Goal: Find specific page/section: Find specific page/section

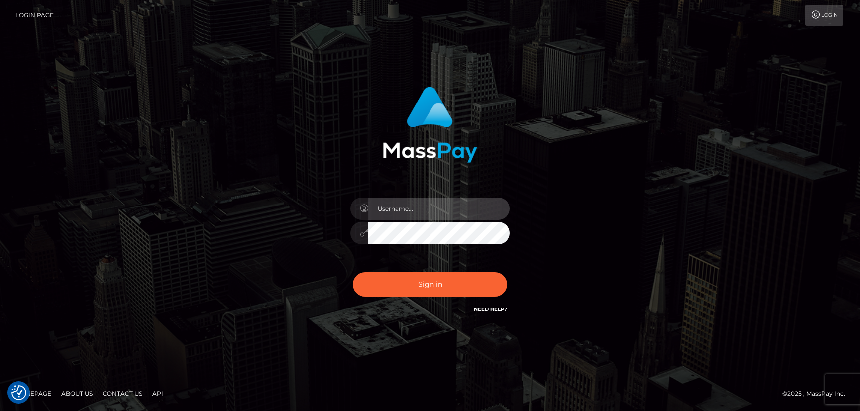
type input "hello.feetfinder"
click at [441, 204] on input "hello.feetfinder" at bounding box center [438, 208] width 141 height 22
click at [445, 296] on div "Sign in Need Help?" at bounding box center [430, 288] width 174 height 44
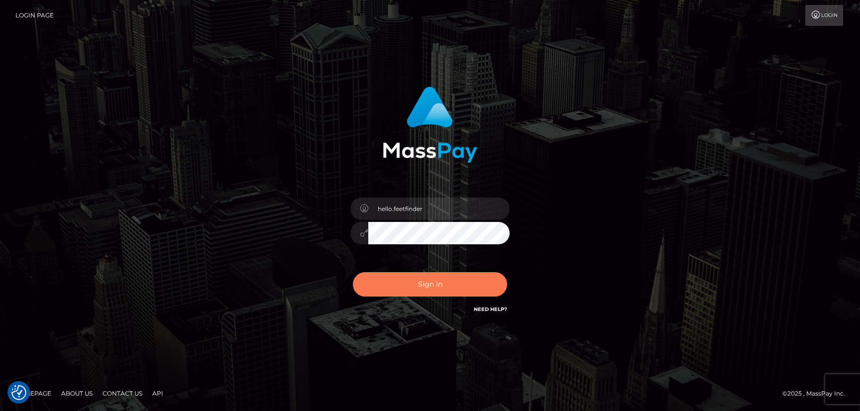
click at [437, 281] on button "Sign in" at bounding box center [430, 284] width 154 height 24
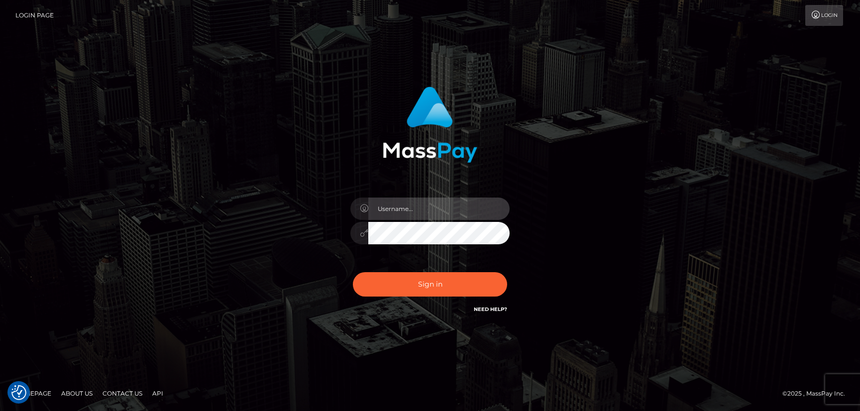
type input "hello.feetfinder"
drag, startPoint x: 476, startPoint y: 205, endPoint x: 474, endPoint y: 220, distance: 14.5
click at [476, 205] on input "hello.feetfinder" at bounding box center [438, 208] width 141 height 22
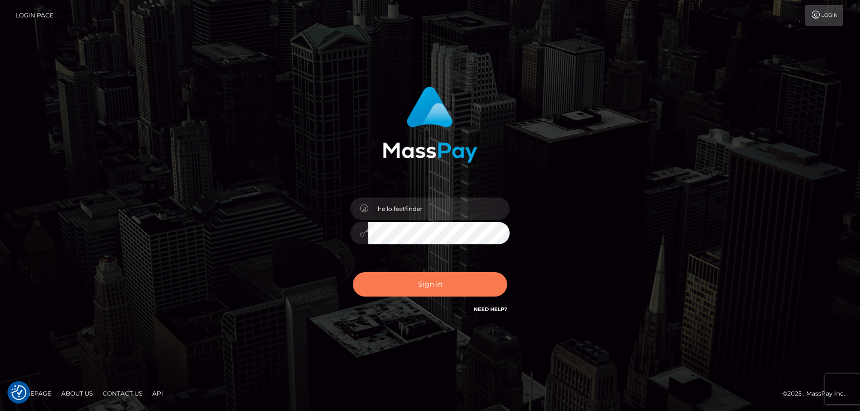
click at [474, 277] on button "Sign in" at bounding box center [430, 284] width 154 height 24
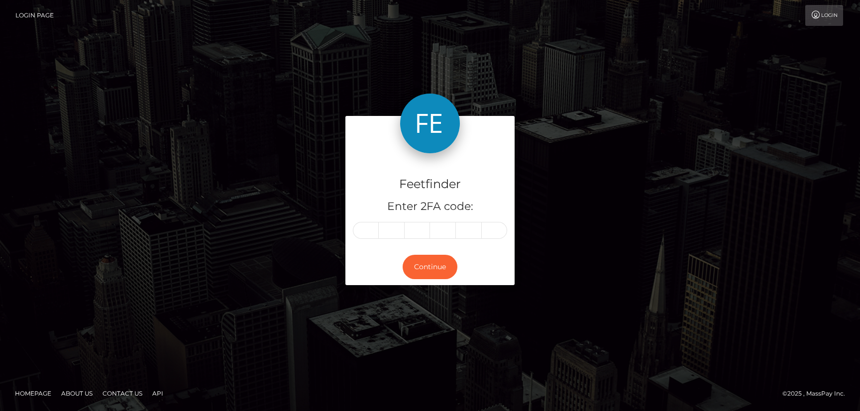
click at [366, 231] on input "text" at bounding box center [366, 230] width 26 height 17
type input "3"
type input "0"
type input "9"
type input "4"
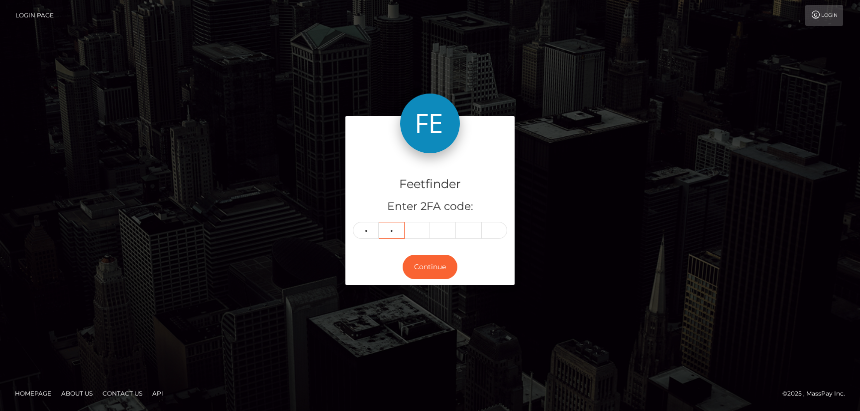
type input "2"
type input "8"
type input "9"
type input "5"
type input "2"
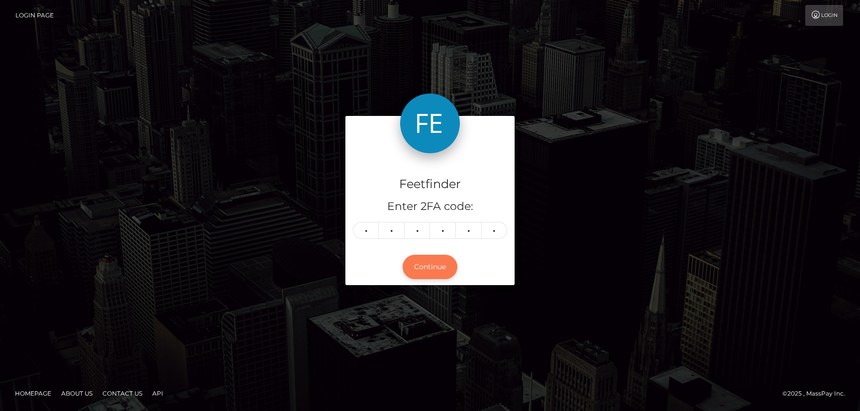
click at [441, 267] on button "Continue" at bounding box center [429, 267] width 55 height 24
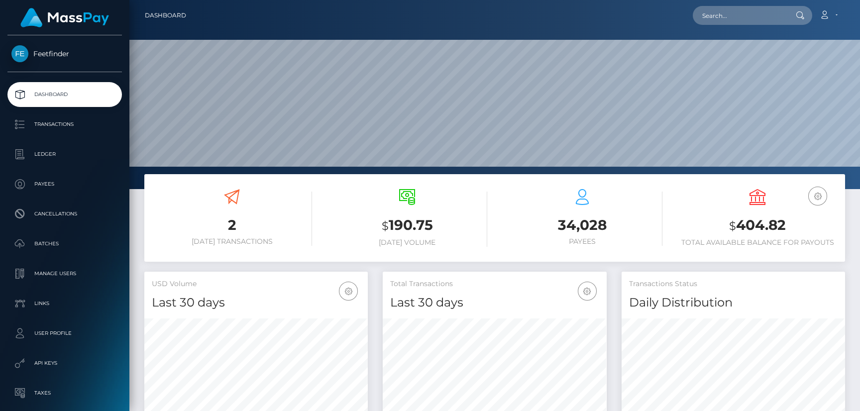
scroll to position [177, 223]
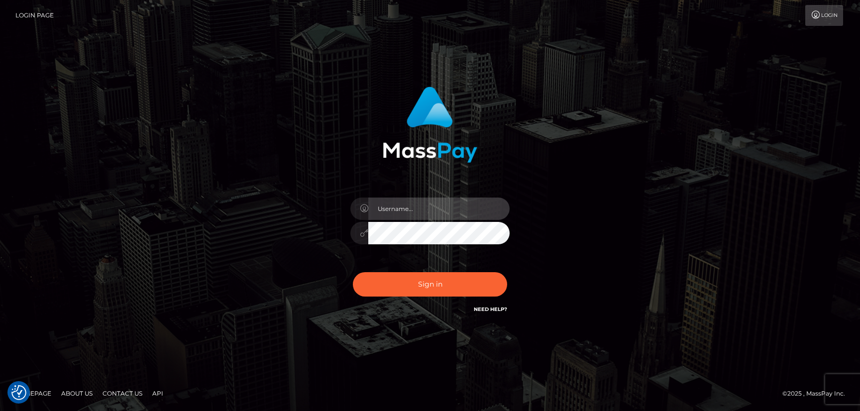
type input "hello.feetfinder"
click at [444, 199] on input "hello.feetfinder" at bounding box center [438, 208] width 141 height 22
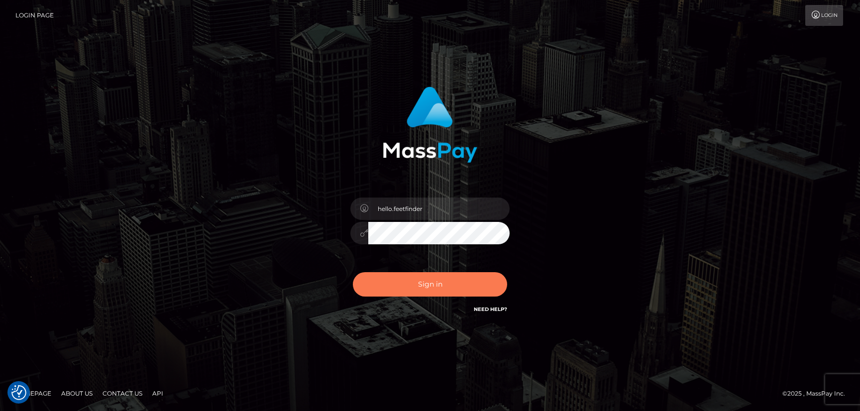
click at [471, 288] on button "Sign in" at bounding box center [430, 284] width 154 height 24
type input "hello.feetfinder"
click at [443, 283] on button "Sign in" at bounding box center [430, 284] width 154 height 24
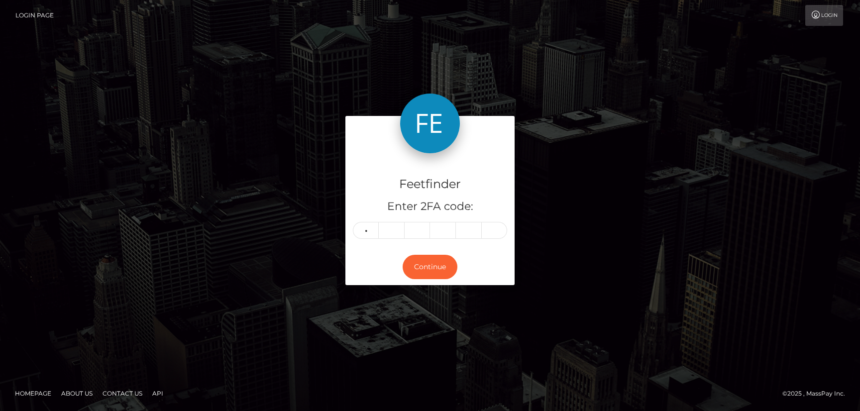
type input "2"
type input "4"
type input "1"
type input "8"
type input "3"
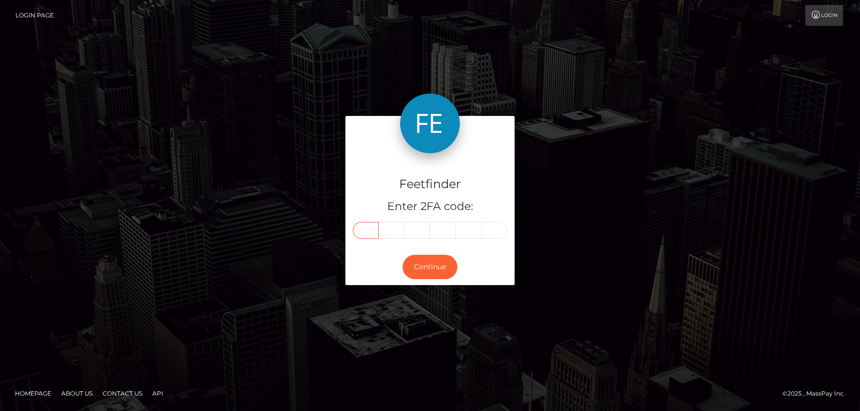
type input "2"
type input "4"
type input "1"
type input "8"
type input "3"
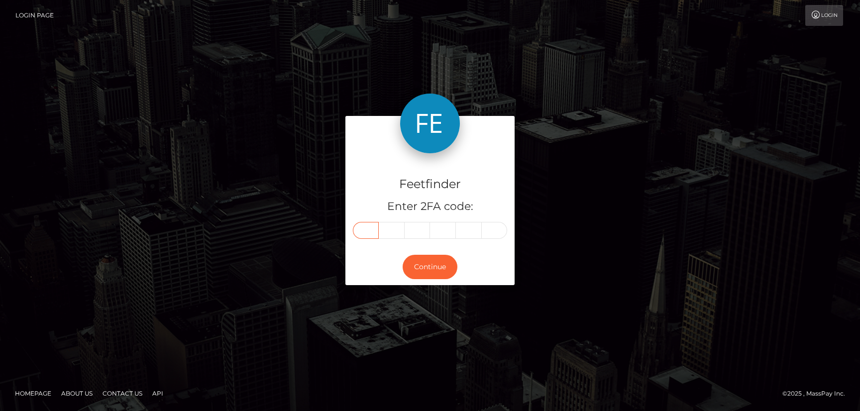
type input "2"
type input "3"
type input "4"
type input "1"
type input "8"
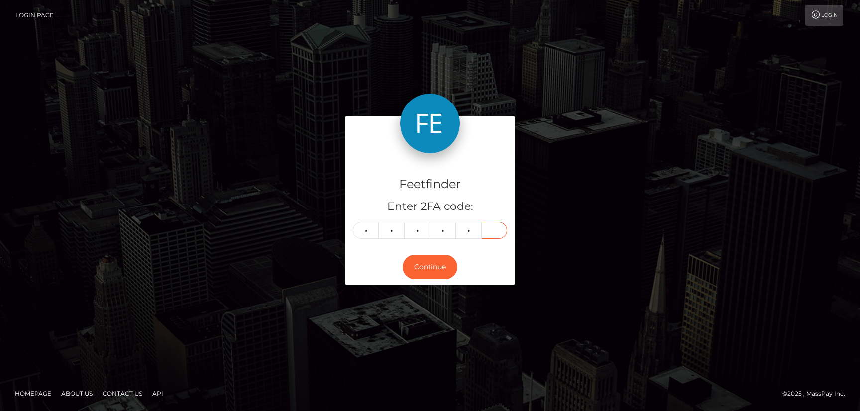
type input "3"
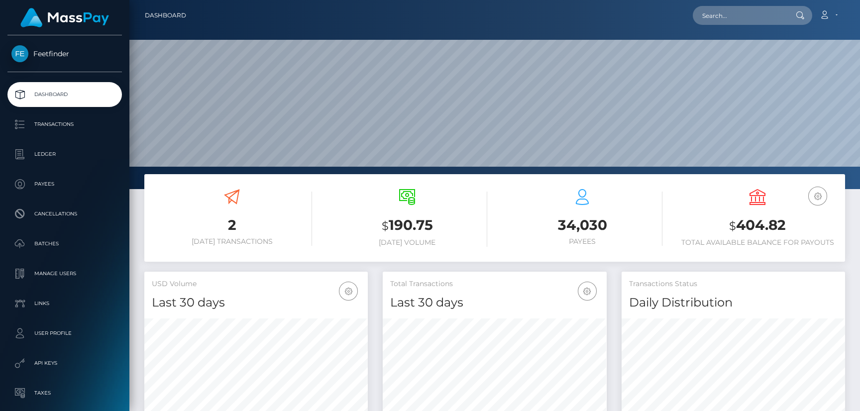
scroll to position [177, 223]
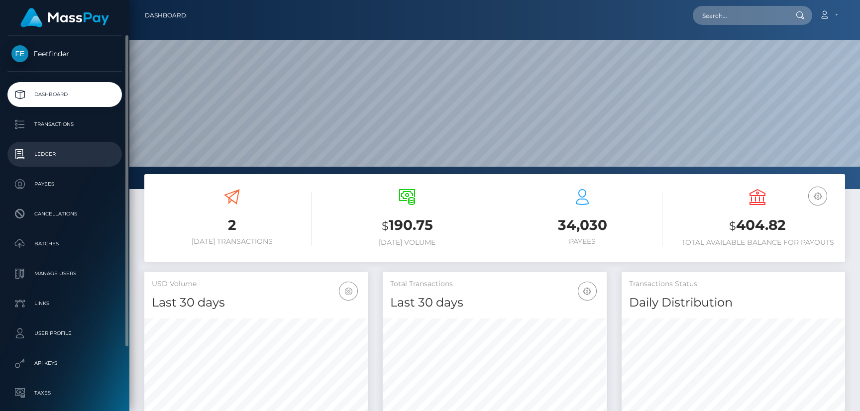
click at [33, 158] on p "Ledger" at bounding box center [64, 154] width 106 height 15
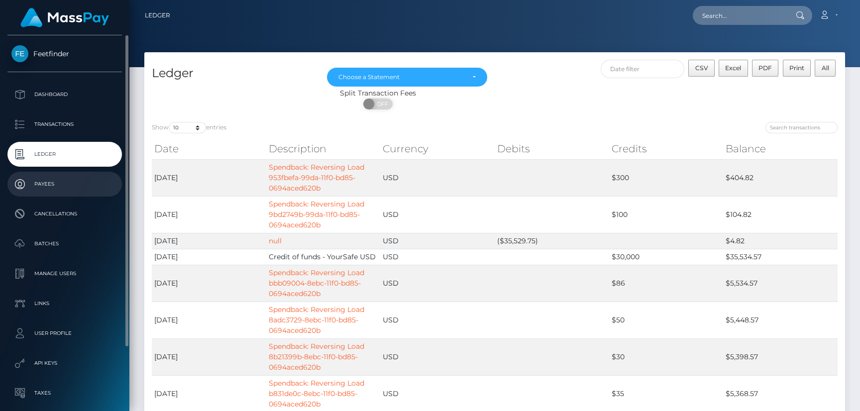
click at [51, 185] on p "Payees" at bounding box center [64, 184] width 106 height 15
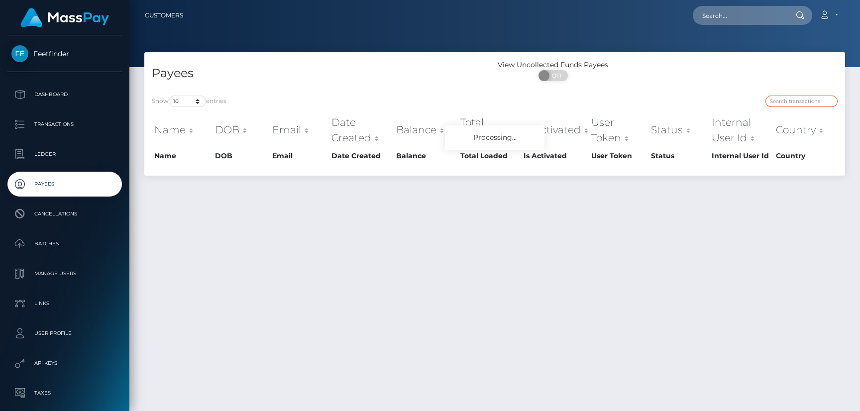
click at [789, 100] on input "search" at bounding box center [801, 101] width 72 height 11
paste input "8a9cbf09-9ef5-11f0-b1e8-026f69db09b1"
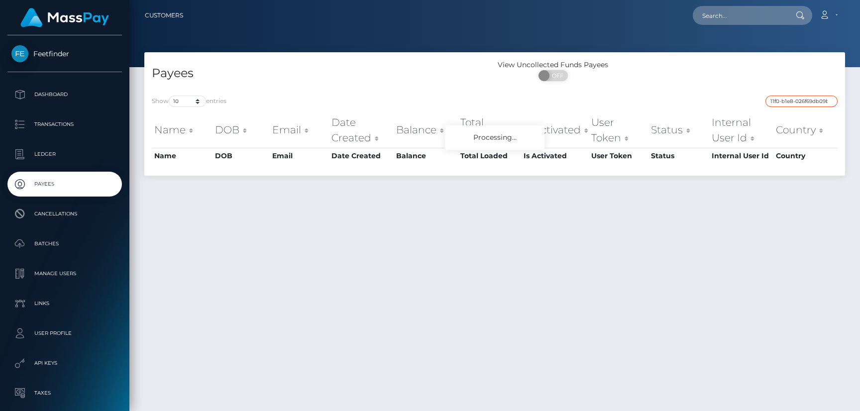
type input "8a9cbf09-9ef5-11f0-b1e8-026f69db09b1"
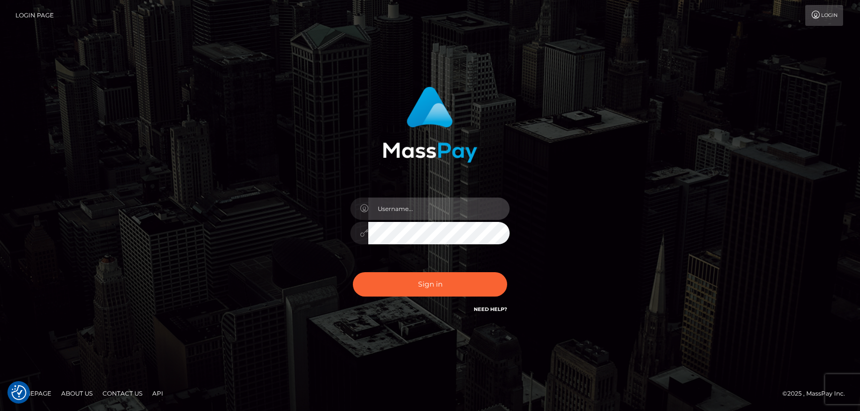
type input "hello.feetfinder"
click at [452, 207] on input "hello.feetfinder" at bounding box center [438, 208] width 141 height 22
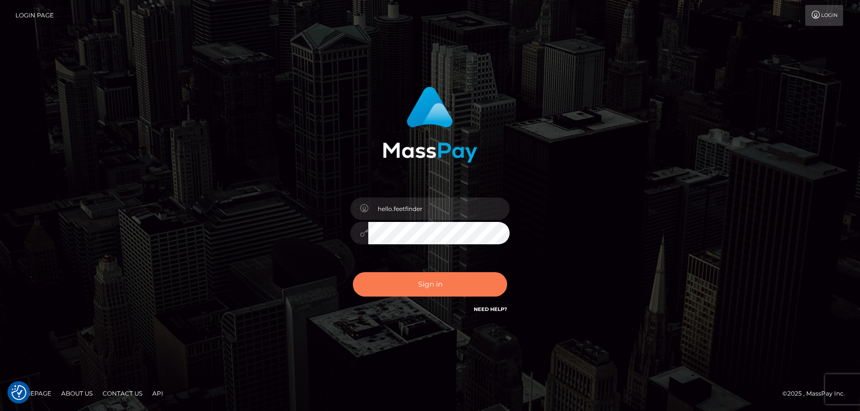
click at [468, 280] on button "Sign in" at bounding box center [430, 284] width 154 height 24
type input "hello.feetfinder"
click at [443, 291] on button "Sign in" at bounding box center [430, 284] width 154 height 24
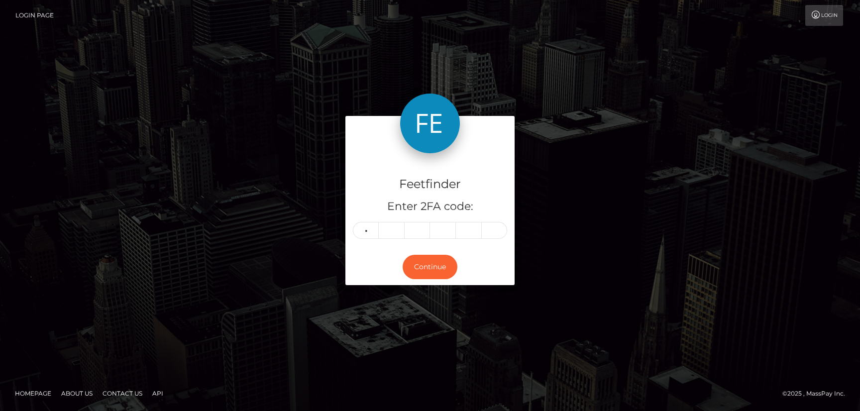
type input "7"
type input "2"
type input "4"
type input "0"
type input "1"
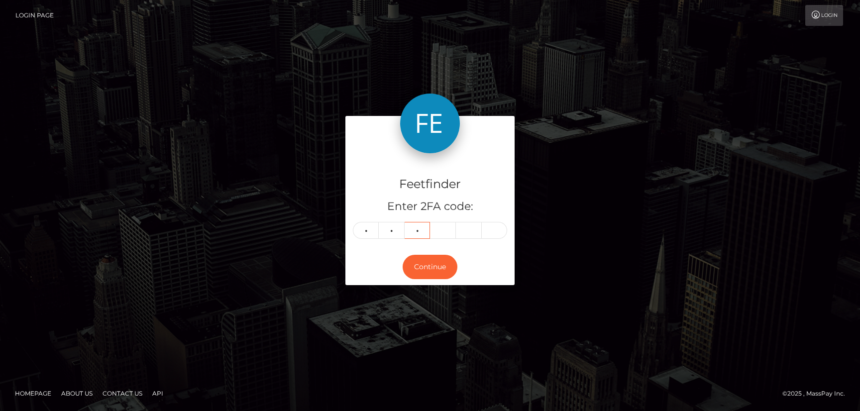
type input "8"
type input "6"
type input "2"
type input "1"
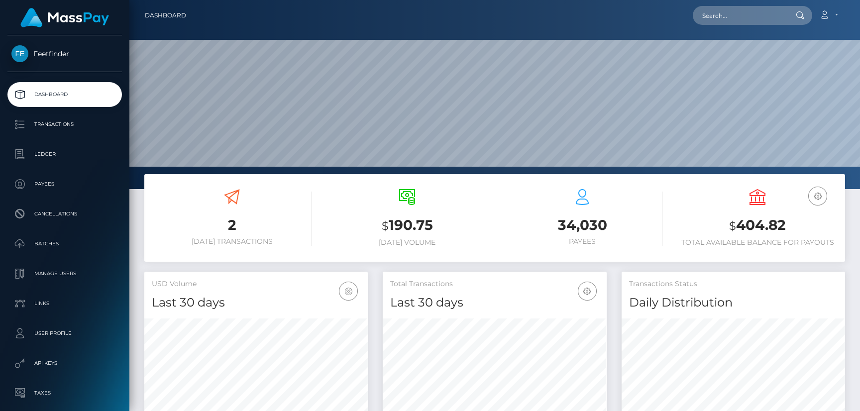
scroll to position [177, 223]
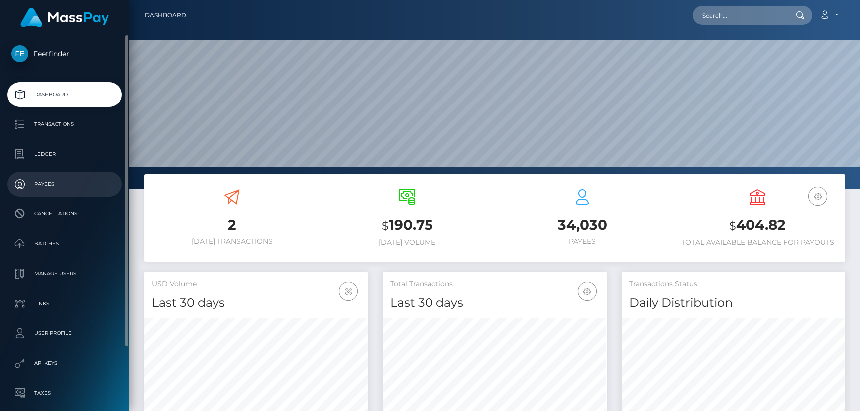
click at [57, 184] on p "Payees" at bounding box center [64, 184] width 106 height 15
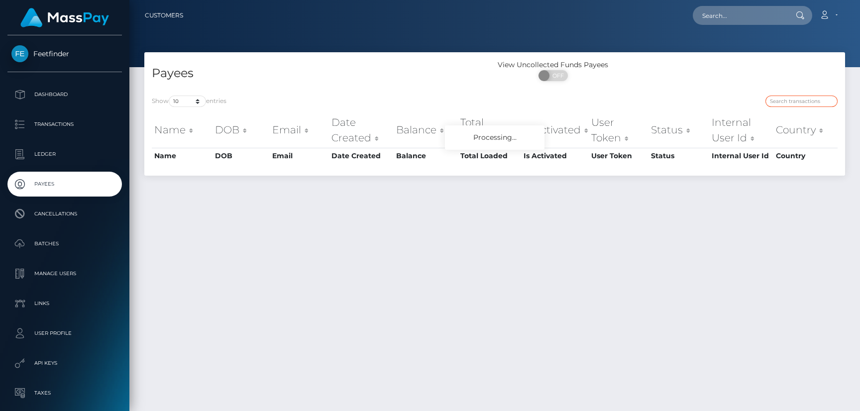
click at [800, 99] on input "search" at bounding box center [801, 101] width 72 height 11
paste input "c3bcb885-96a4-11f0-bd85-0694aced620b"
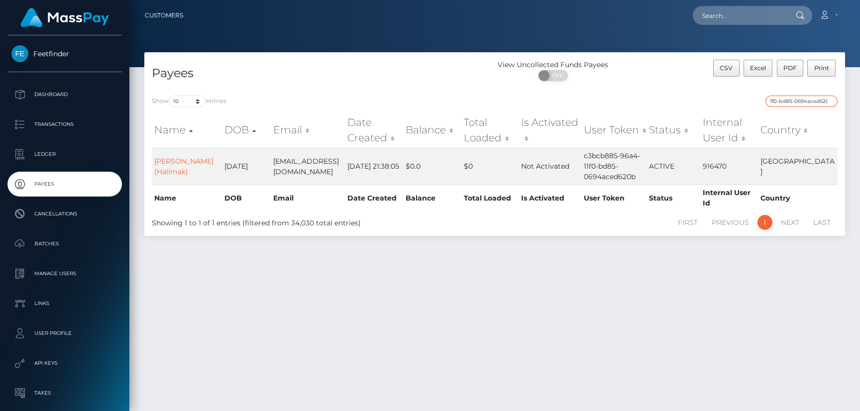
type input "c3bcb885-96a4-11f0-bd85-0694aced620b"
